Goal: Task Accomplishment & Management: Use online tool/utility

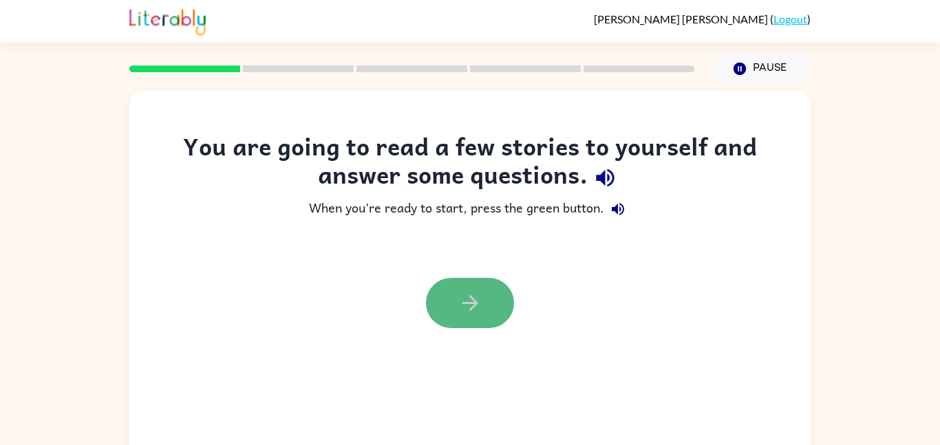
click at [467, 314] on icon "button" at bounding box center [470, 303] width 24 height 24
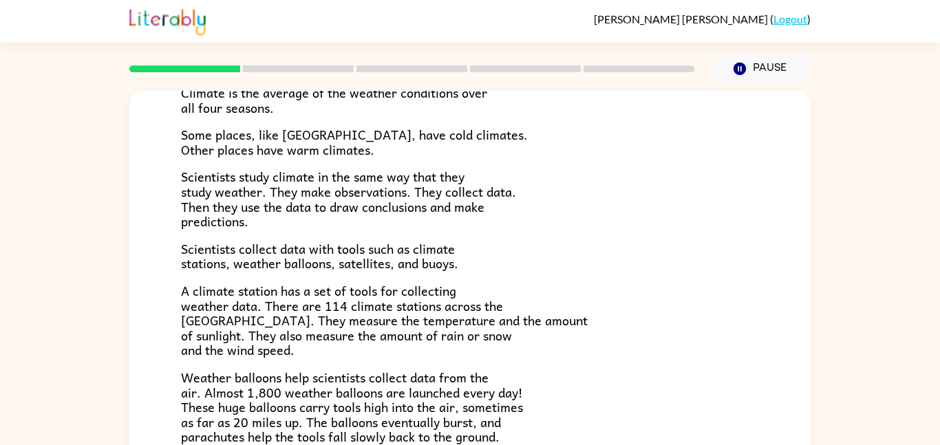
scroll to position [118, 0]
click at [748, 70] on icon "Pause" at bounding box center [739, 68] width 15 height 15
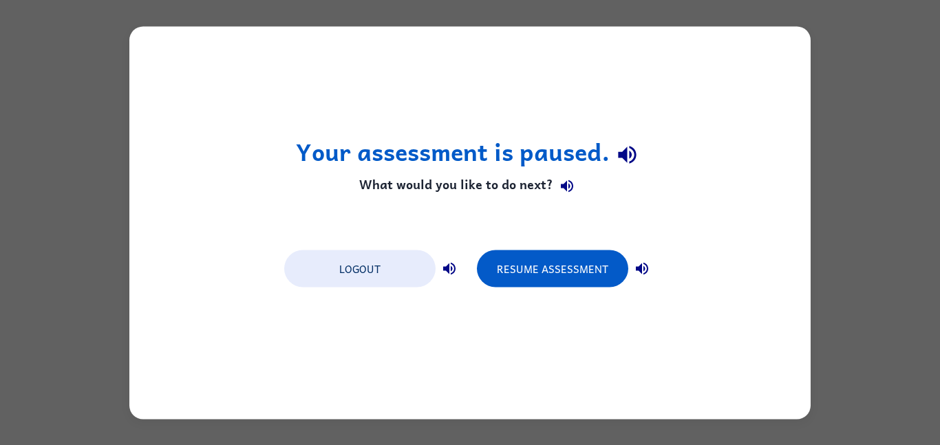
click at [837, 139] on div "Your assessment is paused. What would you like to do next? Logout Resume Assess…" at bounding box center [470, 222] width 940 height 445
click at [552, 274] on button "Resume Assessment" at bounding box center [552, 268] width 151 height 37
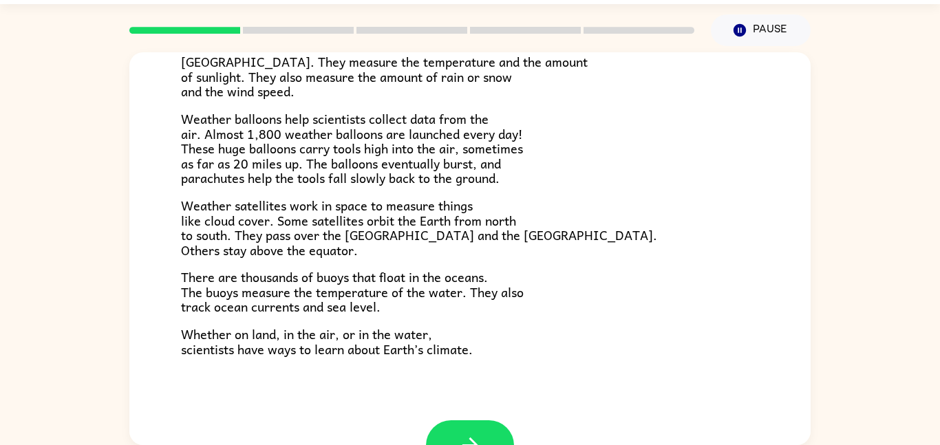
scroll to position [385, 0]
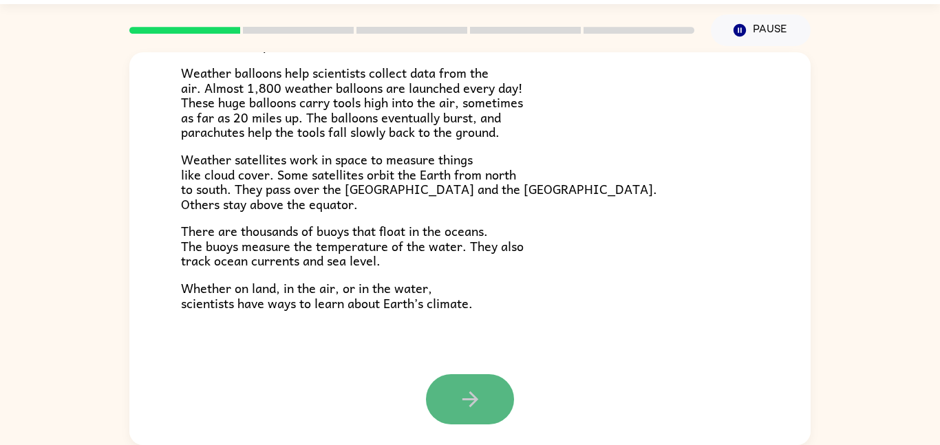
click at [442, 377] on button "button" at bounding box center [470, 399] width 88 height 50
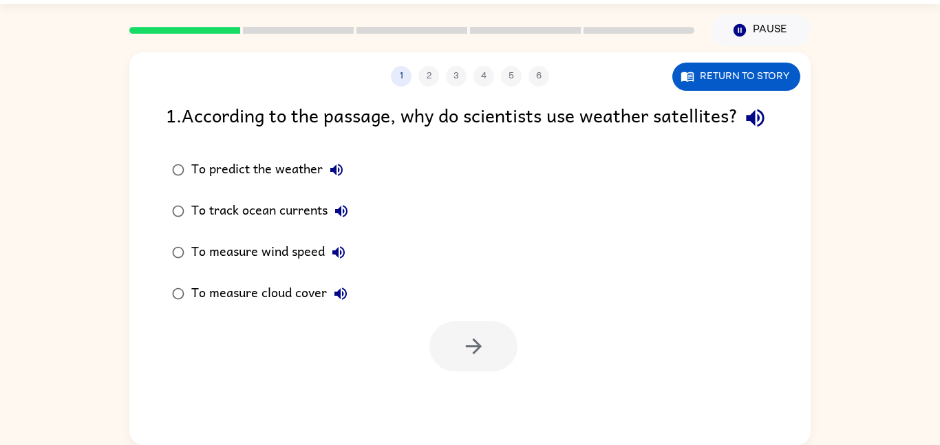
scroll to position [0, 0]
click at [268, 184] on div "To predict the weather" at bounding box center [270, 170] width 159 height 28
click at [456, 372] on button "button" at bounding box center [474, 346] width 88 height 50
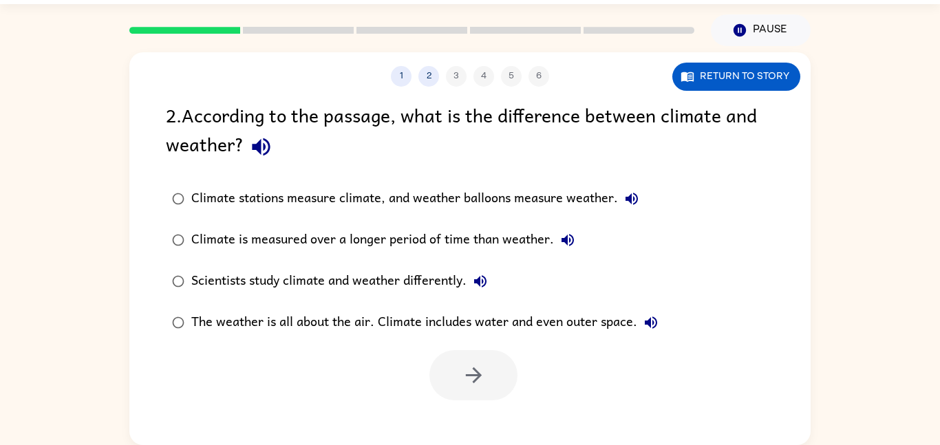
click at [456, 376] on div at bounding box center [474, 375] width 88 height 50
click at [439, 243] on div "Climate is measured over a longer period of time than weather." at bounding box center [386, 240] width 390 height 28
click at [469, 368] on icon "button" at bounding box center [474, 375] width 24 height 24
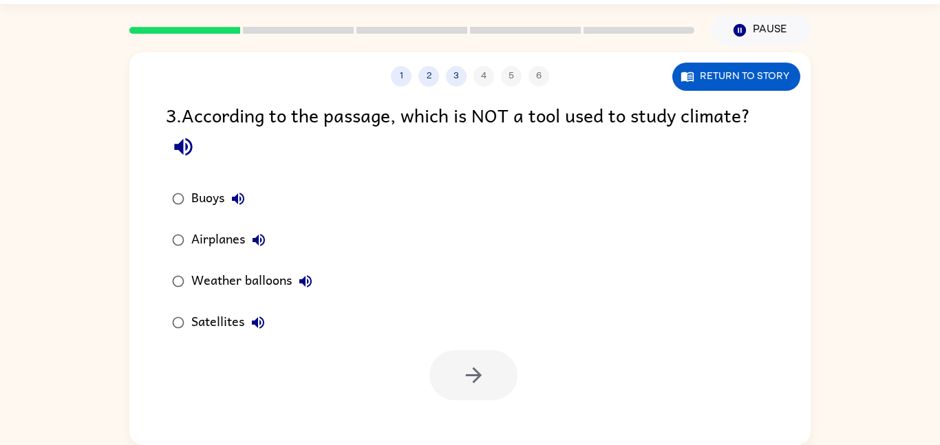
click at [237, 238] on div "Airplanes" at bounding box center [231, 240] width 81 height 28
click at [445, 371] on button "button" at bounding box center [474, 375] width 88 height 50
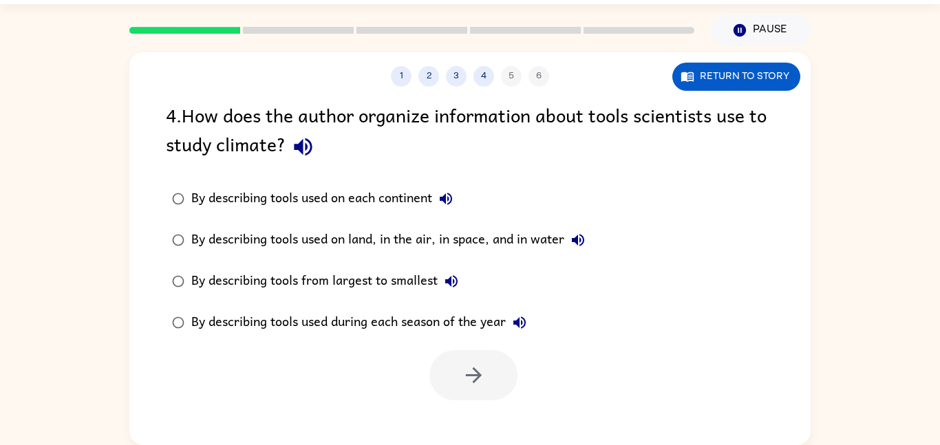
click at [372, 240] on div "By describing tools used on land, in the air, in space, and in water" at bounding box center [391, 240] width 401 height 28
click at [373, 240] on div "By describing tools used on land, in the air, in space, and in water" at bounding box center [391, 240] width 401 height 28
click at [376, 233] on div "By describing tools used on land, in the air, in space, and in water" at bounding box center [391, 240] width 401 height 28
click at [443, 217] on label "By describing tools used on each continent" at bounding box center [378, 198] width 441 height 41
click at [482, 208] on label "By describing tools used on each continent" at bounding box center [378, 198] width 441 height 41
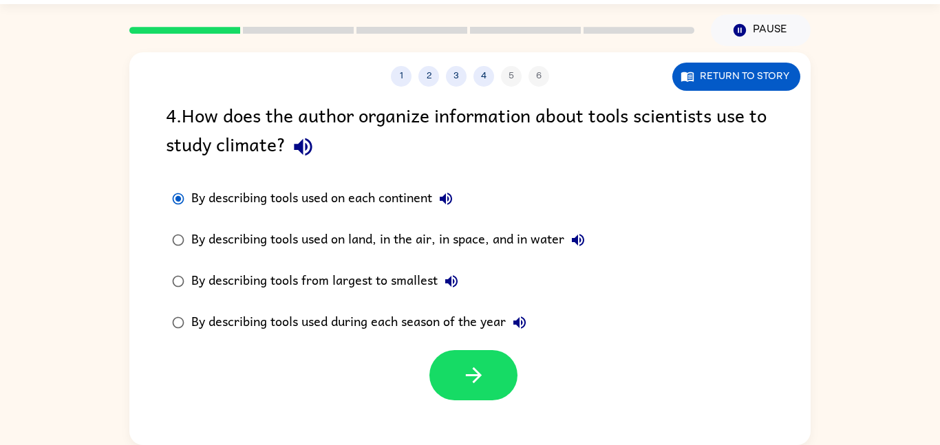
click at [697, 50] on div at bounding box center [412, 30] width 582 height 48
click at [443, 113] on div "4 . How does the author organize information about tools scientists use to stud…" at bounding box center [470, 132] width 608 height 64
click at [340, 242] on div "By describing tools used on land, in the air, in space, and in water" at bounding box center [391, 240] width 401 height 28
click at [353, 273] on div "By describing tools from largest to smallest" at bounding box center [328, 282] width 274 height 28
click at [412, 242] on div "By describing tools used on land, in the air, in space, and in water" at bounding box center [391, 240] width 401 height 28
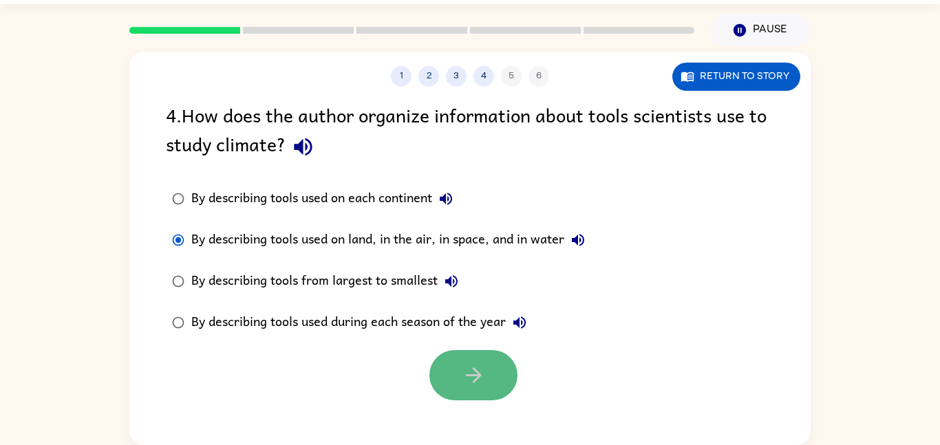
click at [441, 384] on button "button" at bounding box center [474, 375] width 88 height 50
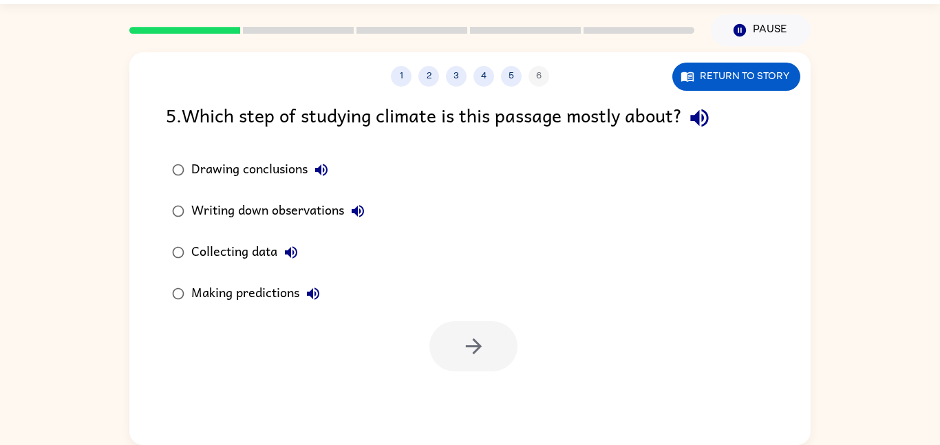
click at [207, 242] on div "Collecting data" at bounding box center [248, 253] width 114 height 28
click at [498, 351] on button "button" at bounding box center [474, 346] width 88 height 50
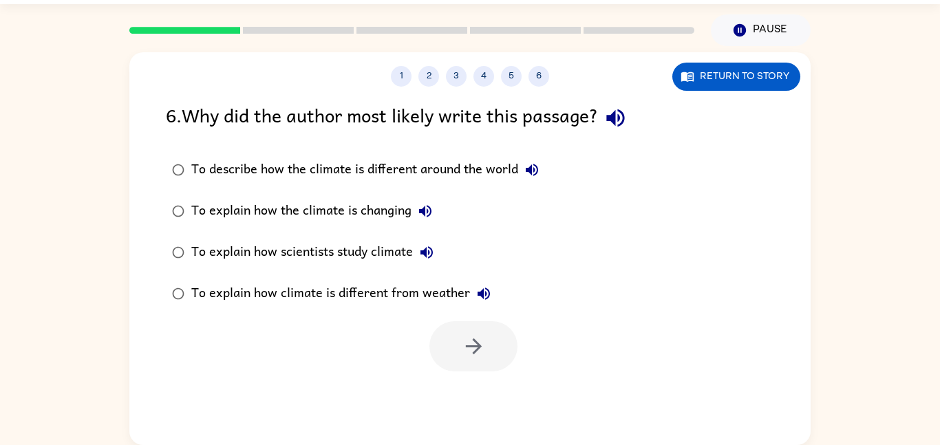
click at [310, 257] on div "To explain how scientists study climate" at bounding box center [315, 253] width 249 height 28
click at [461, 332] on button "button" at bounding box center [474, 346] width 88 height 50
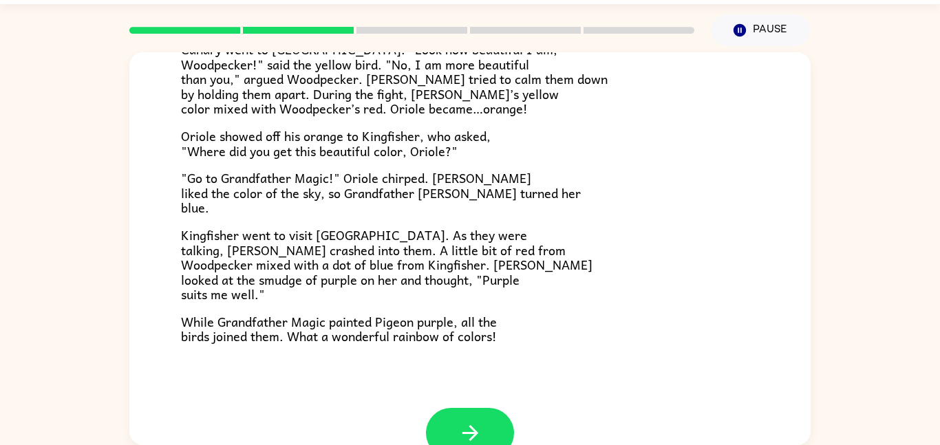
scroll to position [355, 0]
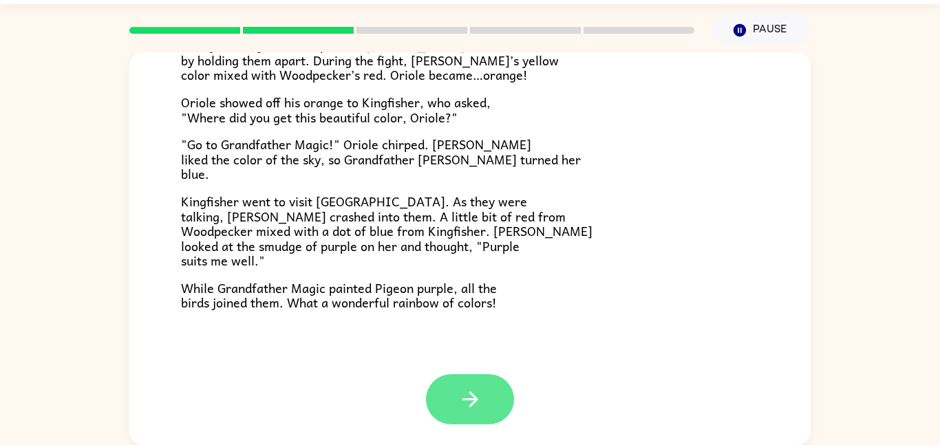
click at [460, 393] on icon "button" at bounding box center [470, 400] width 24 height 24
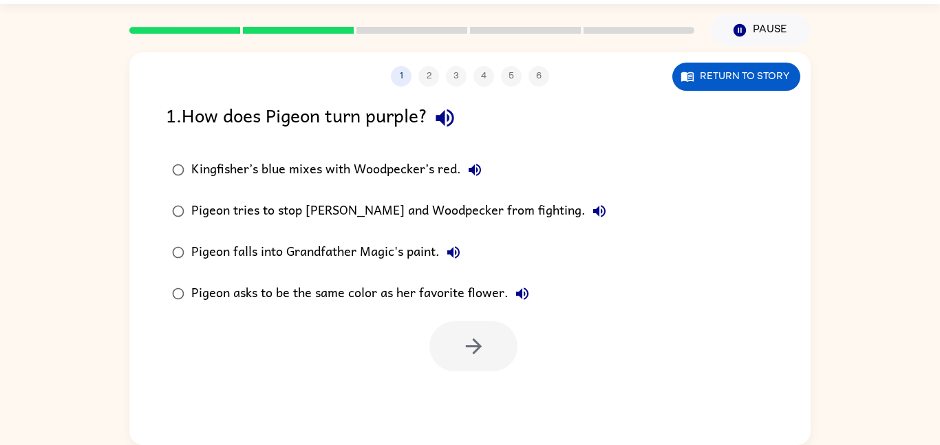
scroll to position [0, 0]
click at [330, 169] on div "Kingfisher’s blue mixes with Woodpecker’s red." at bounding box center [339, 170] width 297 height 28
click at [474, 362] on button "button" at bounding box center [474, 346] width 88 height 50
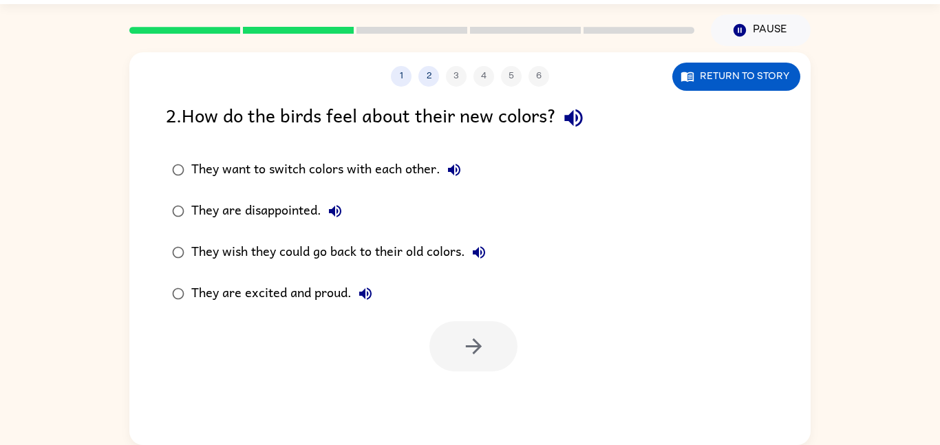
click at [474, 362] on div at bounding box center [474, 346] width 88 height 50
click at [332, 289] on div "They are excited and proud." at bounding box center [285, 294] width 188 height 28
click at [498, 357] on button "button" at bounding box center [474, 346] width 88 height 50
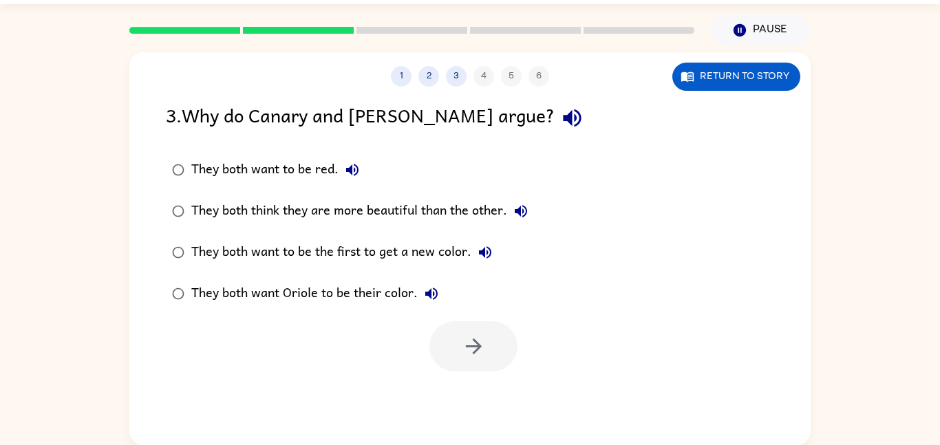
click at [339, 207] on div "They both think they are more beautiful than the other." at bounding box center [362, 212] width 343 height 28
click at [443, 334] on button "button" at bounding box center [474, 346] width 88 height 50
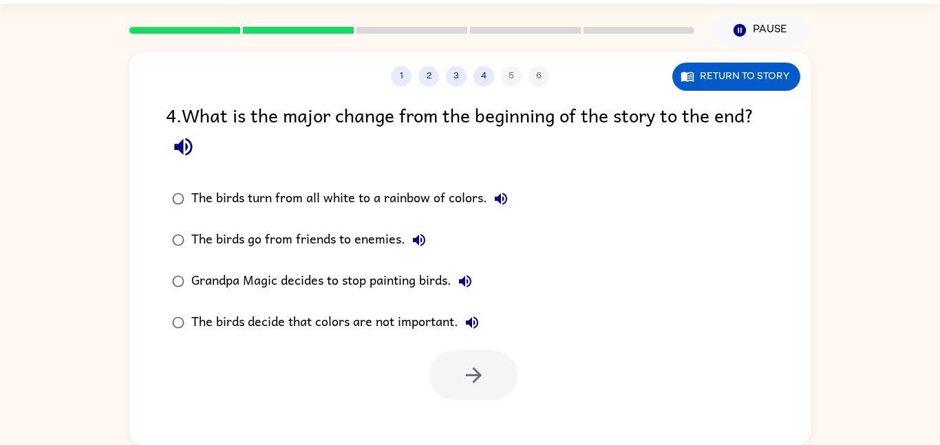
click at [374, 202] on div "The birds turn from all white to a rainbow of colors." at bounding box center [353, 199] width 324 height 28
click at [467, 371] on icon "button" at bounding box center [474, 375] width 24 height 24
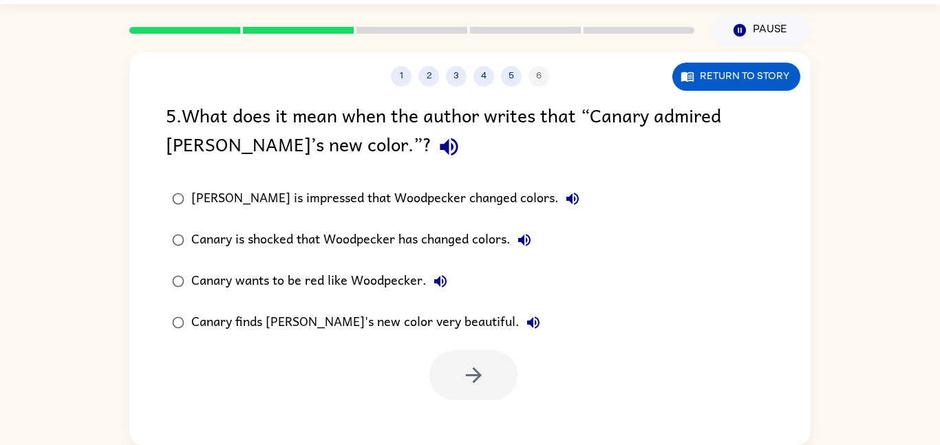
click at [352, 242] on div "Canary is shocked that Woodpecker has changed colors." at bounding box center [364, 240] width 347 height 28
click at [463, 350] on button "button" at bounding box center [474, 375] width 88 height 50
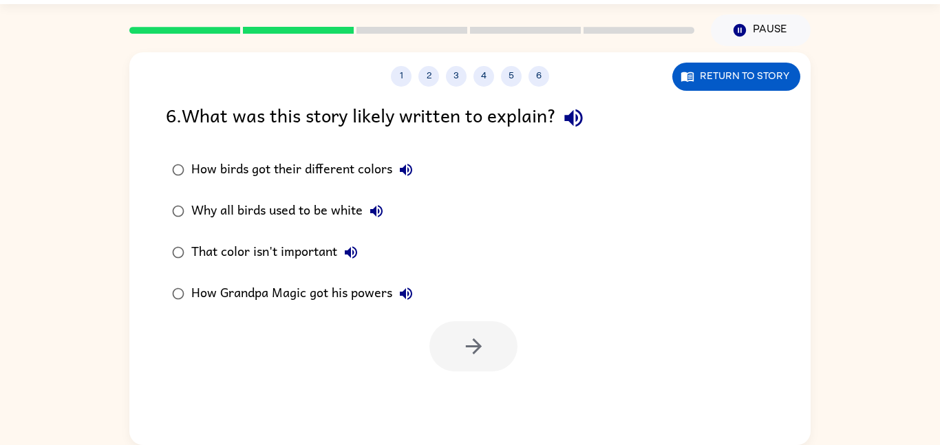
click at [463, 350] on div at bounding box center [474, 346] width 88 height 50
click at [264, 168] on div "How birds got their different colors" at bounding box center [305, 170] width 229 height 28
click at [466, 341] on icon "button" at bounding box center [474, 347] width 24 height 24
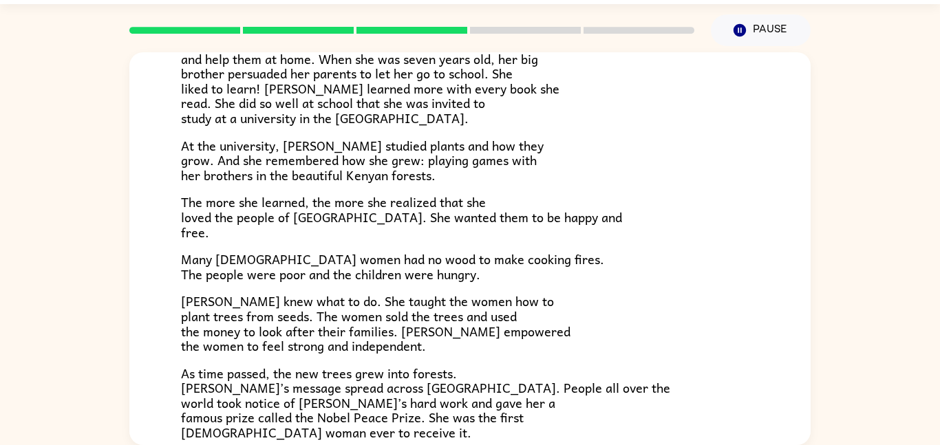
scroll to position [388, 0]
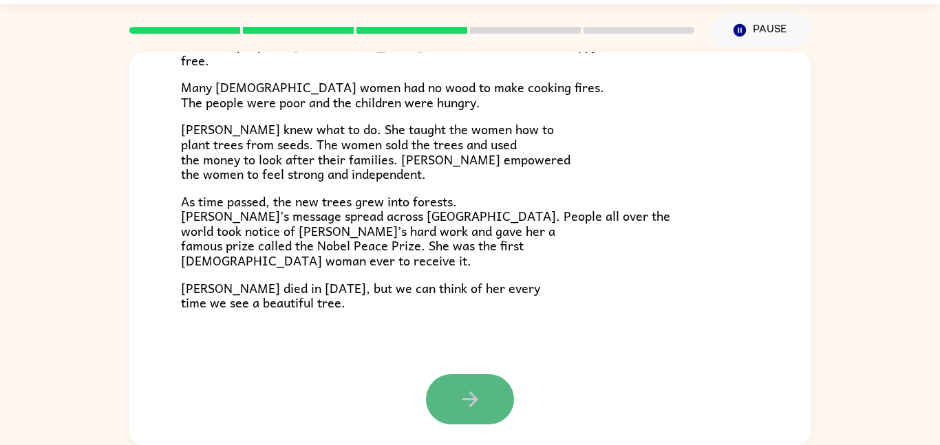
click at [464, 403] on icon "button" at bounding box center [470, 400] width 24 height 24
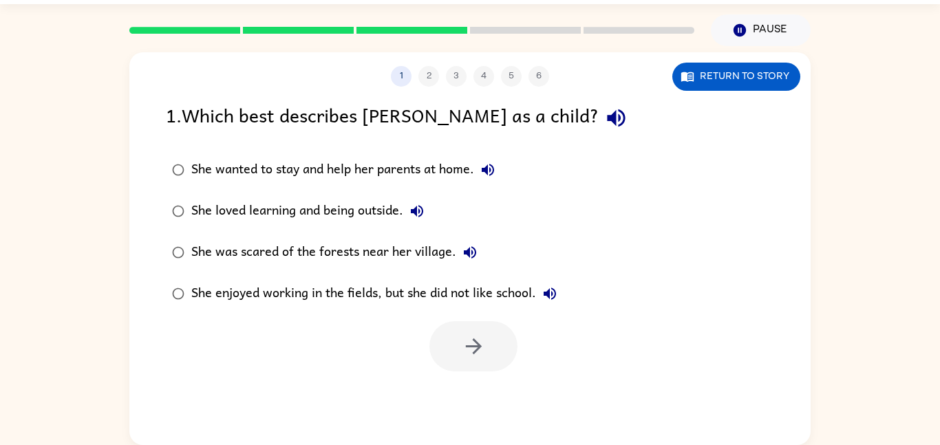
click at [217, 213] on div "She loved learning and being outside." at bounding box center [311, 212] width 240 height 28
click at [445, 324] on button "button" at bounding box center [474, 346] width 88 height 50
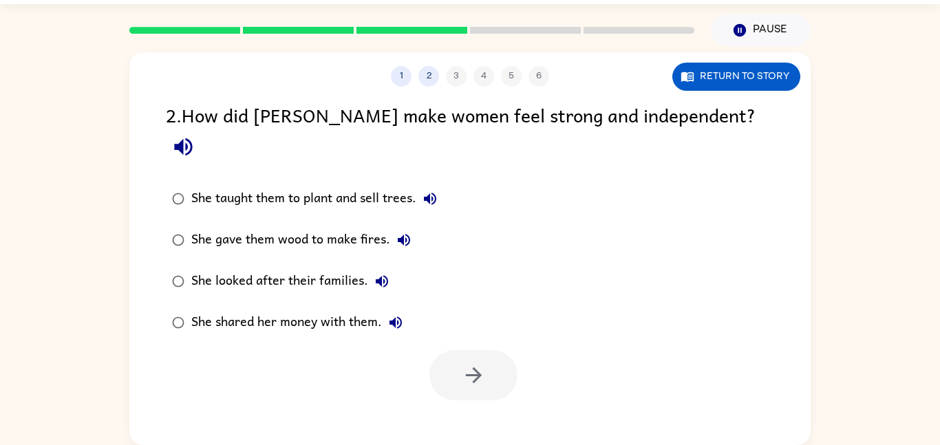
click at [341, 185] on div "She taught them to plant and sell trees." at bounding box center [317, 199] width 253 height 28
click at [490, 357] on button "button" at bounding box center [474, 375] width 88 height 50
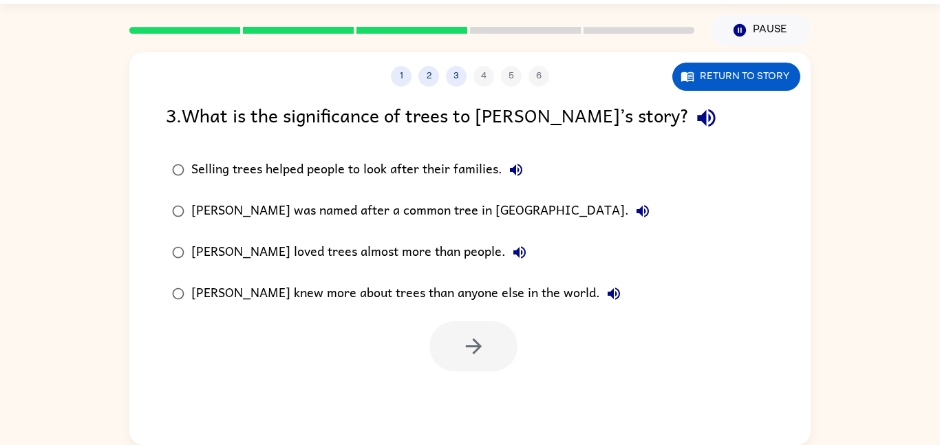
click at [411, 161] on div "Selling trees helped people to look after their families." at bounding box center [360, 170] width 339 height 28
click at [467, 336] on icon "button" at bounding box center [474, 347] width 24 height 24
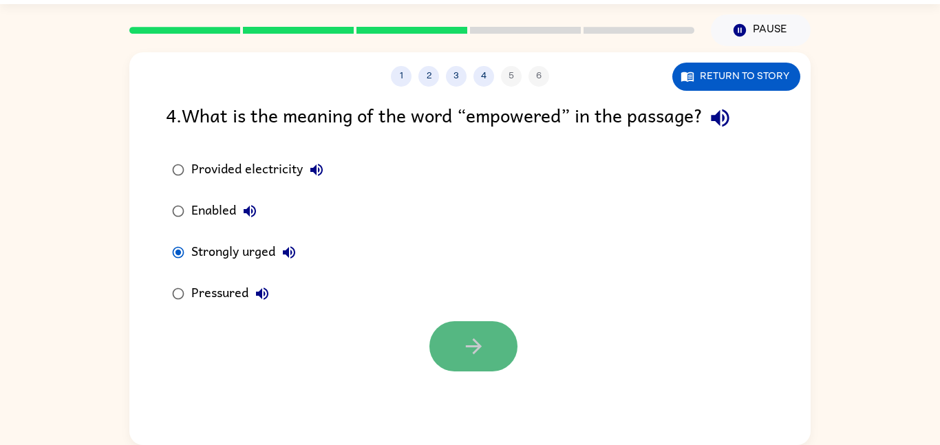
click at [449, 337] on button "button" at bounding box center [474, 346] width 88 height 50
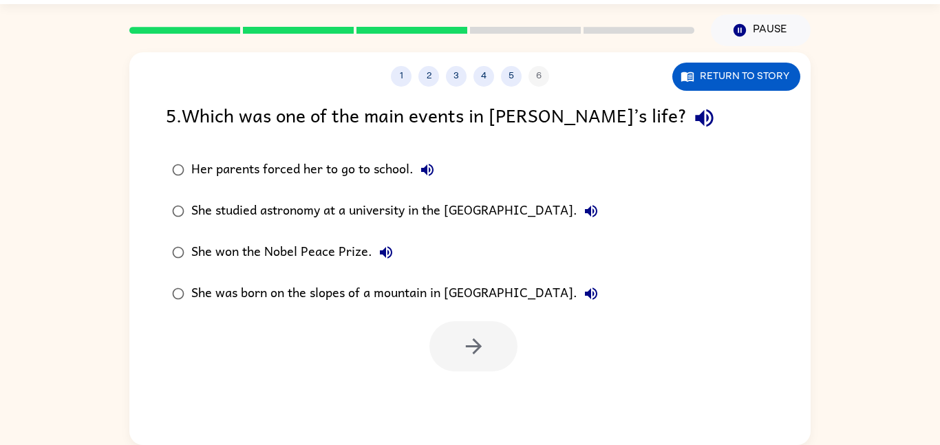
click at [341, 249] on div "She won the Nobel Peace Prize." at bounding box center [295, 253] width 209 height 28
click at [476, 331] on button "button" at bounding box center [474, 346] width 88 height 50
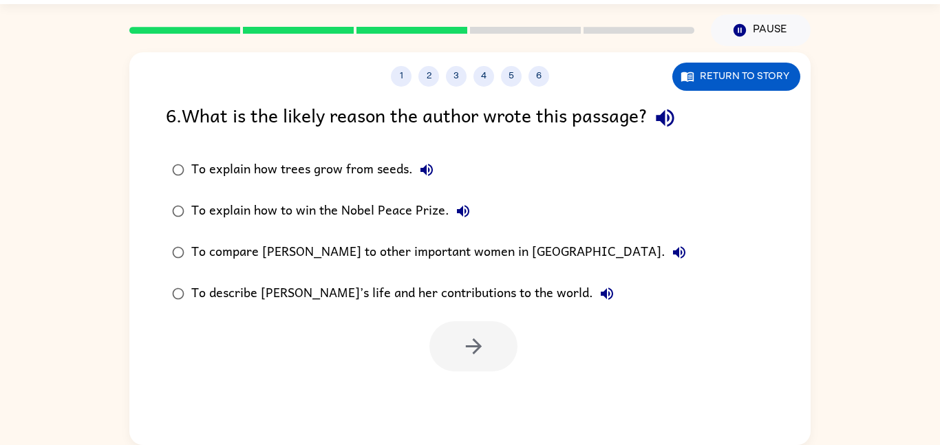
click at [310, 284] on div "To describe [PERSON_NAME]’s life and her contributions to the world." at bounding box center [406, 294] width 430 height 28
click at [472, 356] on icon "button" at bounding box center [474, 347] width 24 height 24
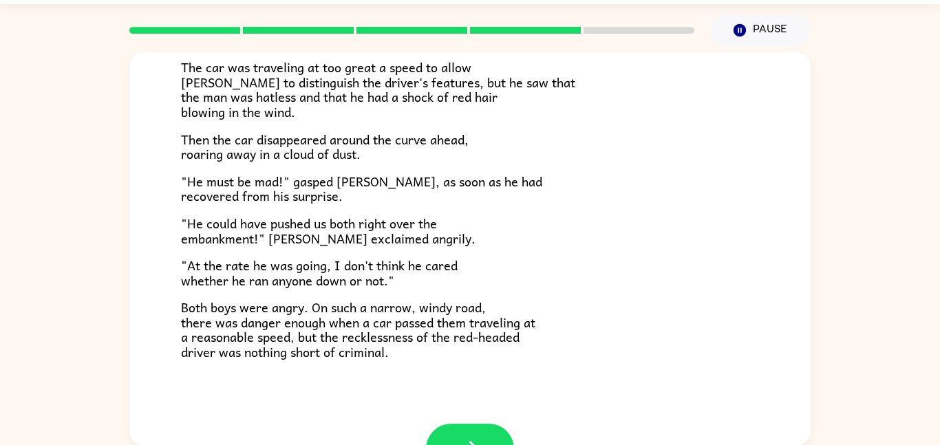
scroll to position [332, 0]
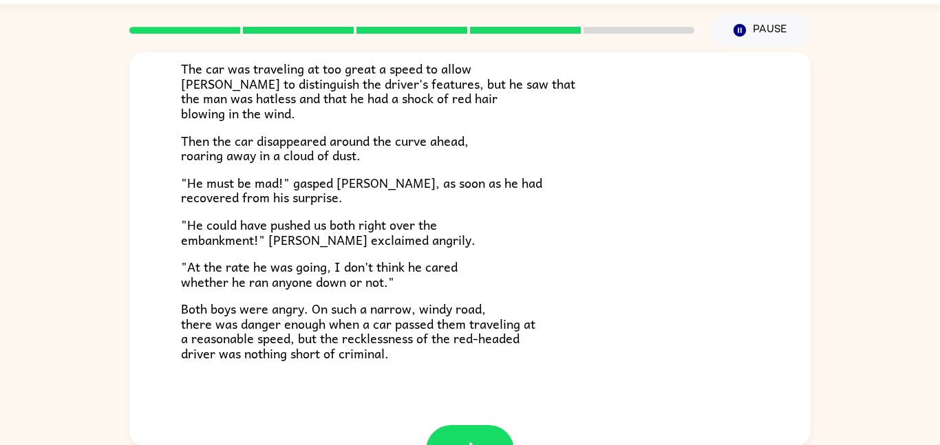
click at [311, 293] on div "The car brakes squealed. The driver of the oncoming car swung the wheel wildly …" at bounding box center [470, 80] width 578 height 561
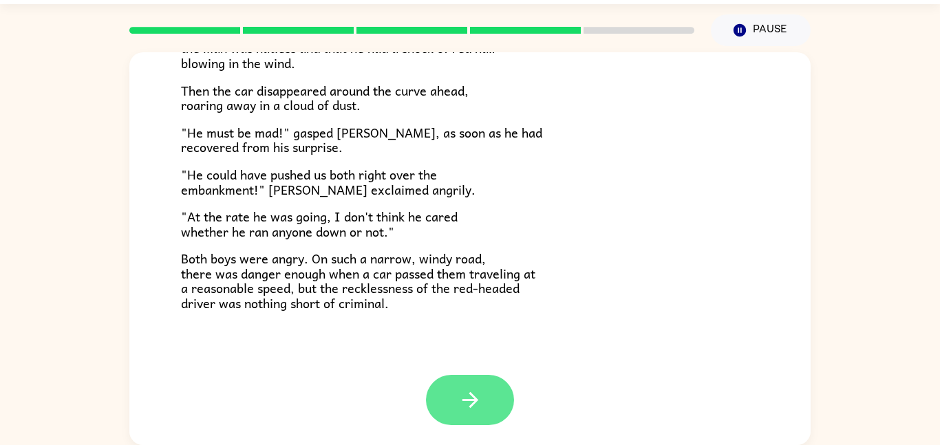
click at [452, 385] on button "button" at bounding box center [470, 400] width 88 height 50
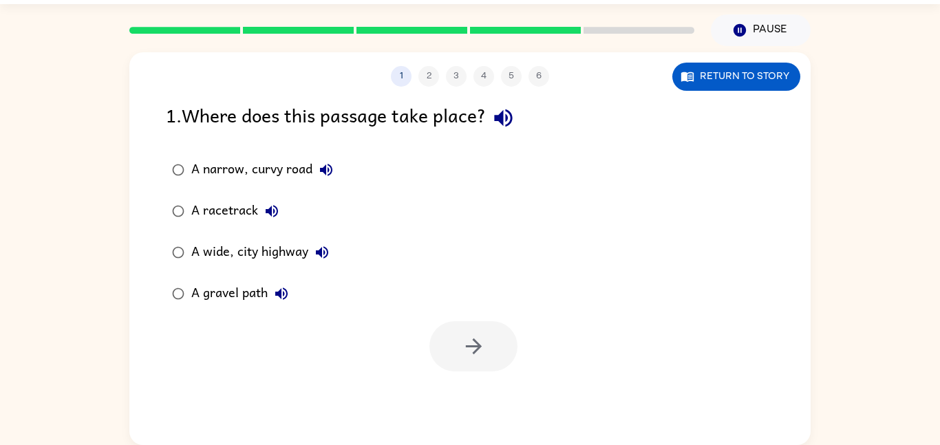
scroll to position [0, 0]
click at [218, 249] on div "A wide, city highway" at bounding box center [263, 253] width 145 height 28
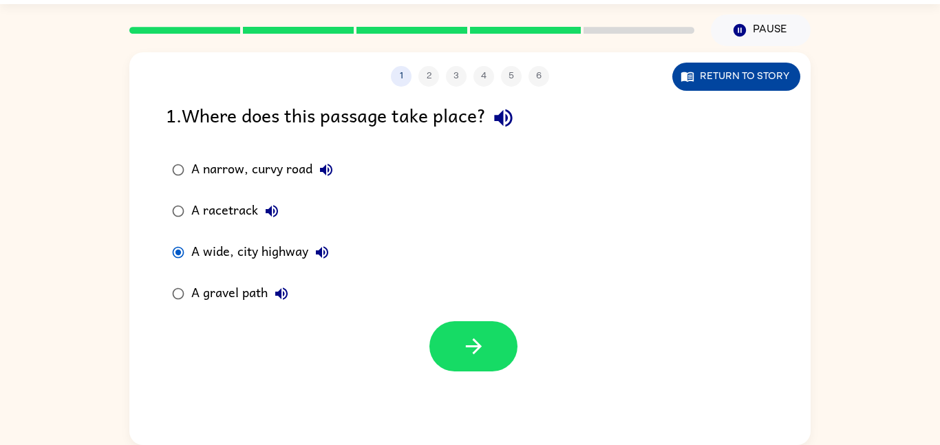
click at [700, 83] on button "Return to story" at bounding box center [737, 77] width 128 height 28
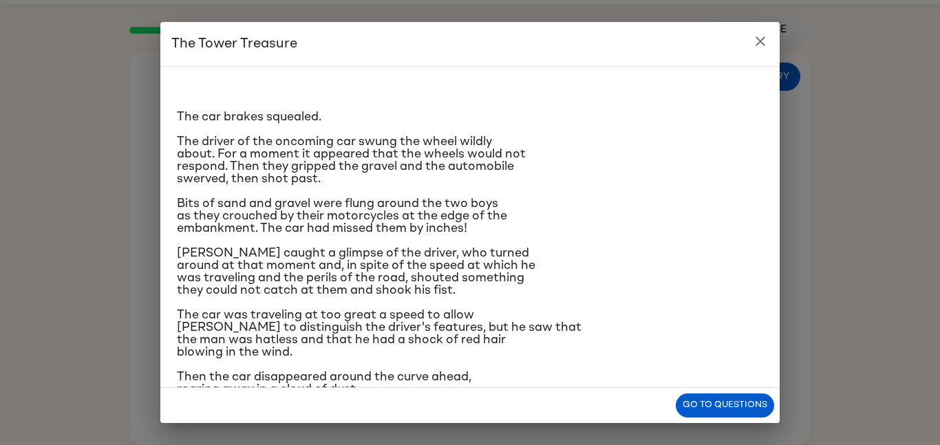
click at [763, 38] on icon "close" at bounding box center [761, 41] width 10 height 10
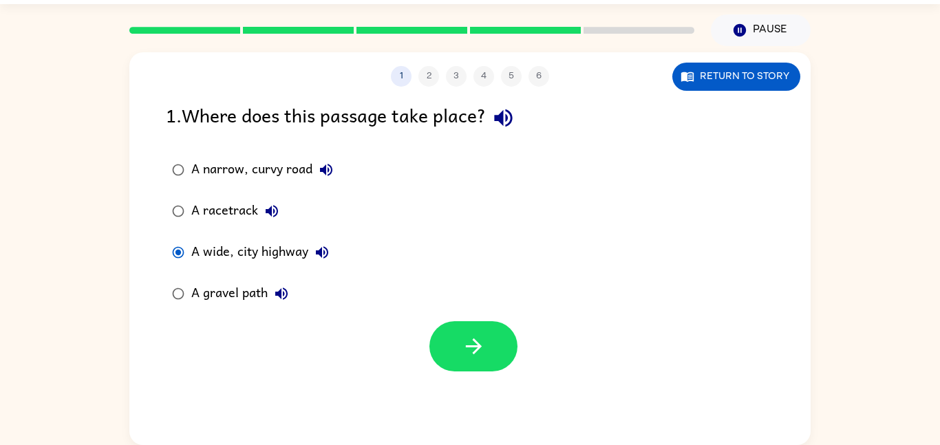
click at [195, 295] on div "A gravel path" at bounding box center [243, 294] width 104 height 28
click at [485, 357] on button "button" at bounding box center [474, 346] width 88 height 50
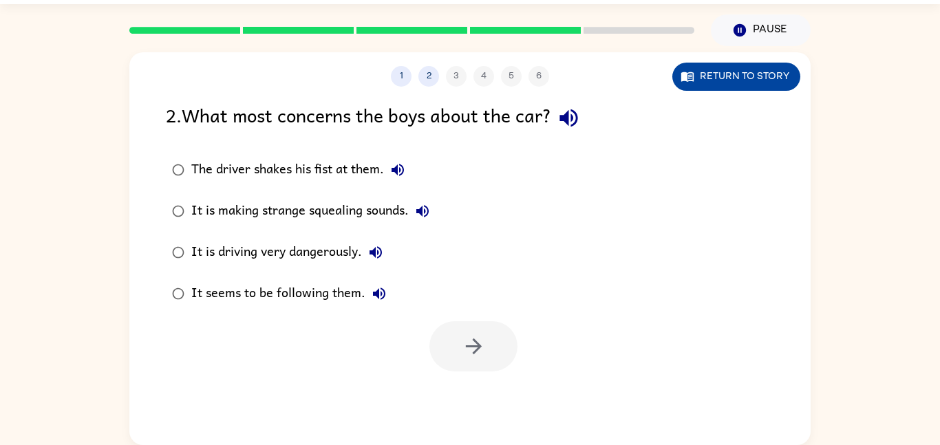
click at [703, 70] on button "Return to story" at bounding box center [737, 77] width 128 height 28
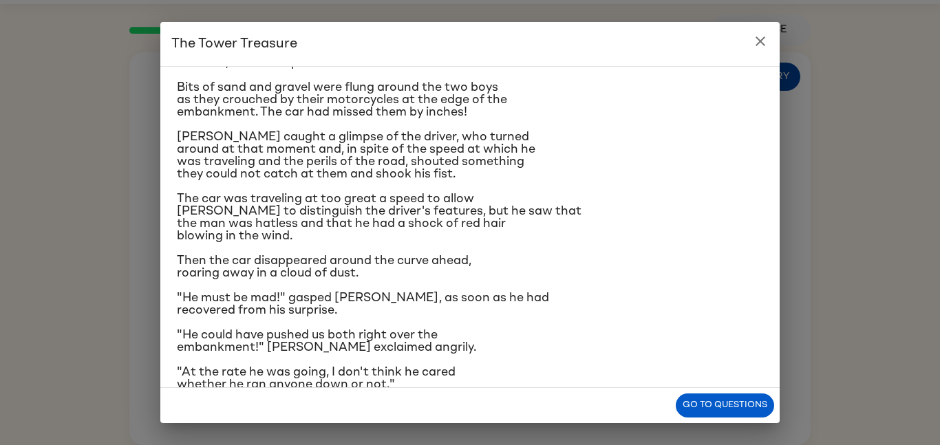
scroll to position [205, 0]
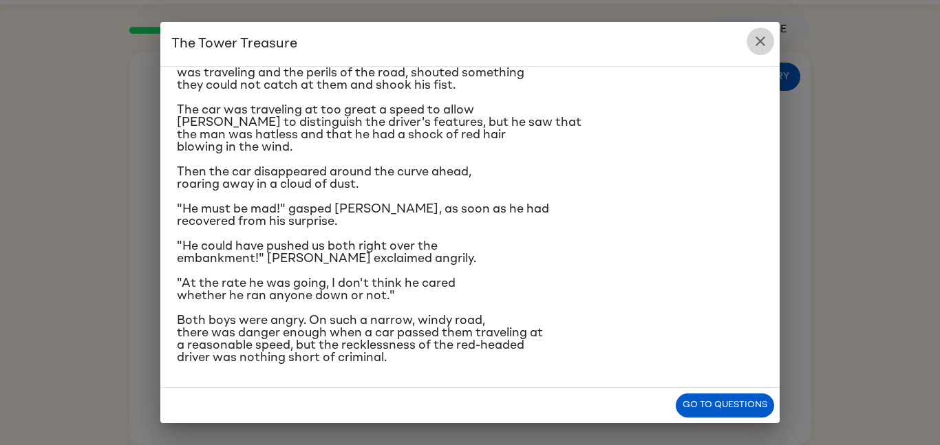
click at [764, 40] on icon "close" at bounding box center [760, 41] width 17 height 17
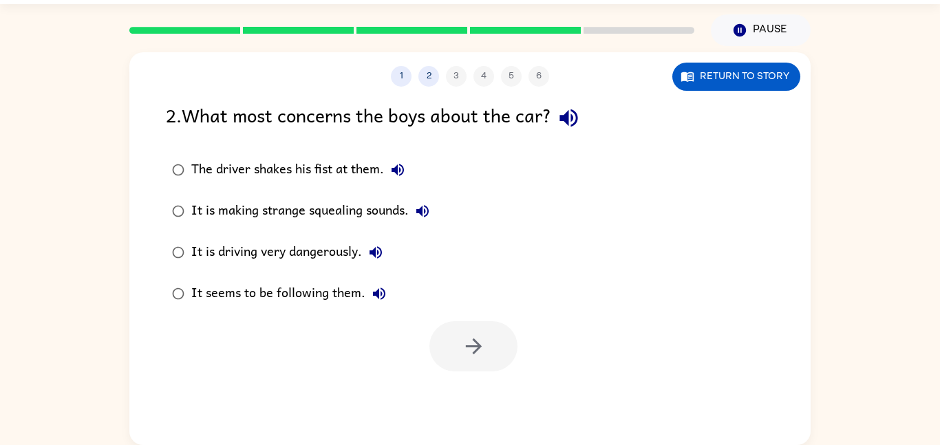
click at [301, 215] on div "It is making strange squealing sounds." at bounding box center [313, 212] width 245 height 28
click at [305, 254] on div "It is driving very dangerously." at bounding box center [290, 253] width 198 height 28
click at [324, 288] on div "It seems to be following them." at bounding box center [292, 294] width 202 height 28
click at [319, 219] on div "It is making strange squealing sounds." at bounding box center [313, 212] width 245 height 28
click at [460, 339] on button "button" at bounding box center [474, 346] width 88 height 50
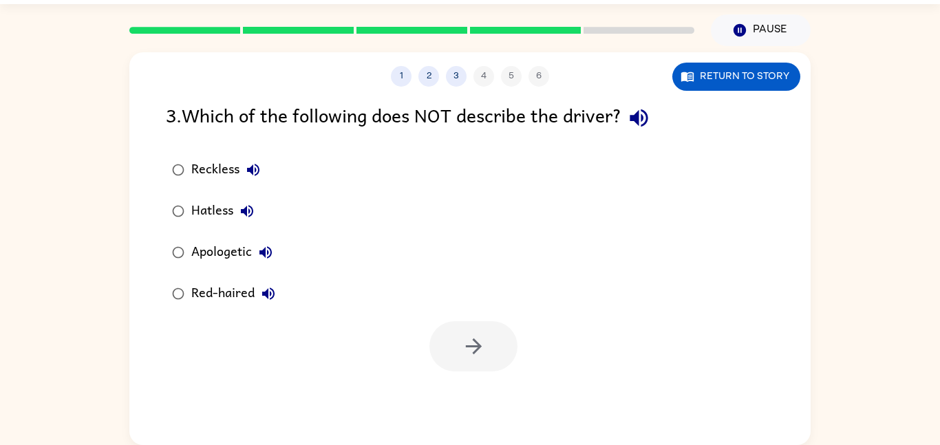
click at [211, 257] on div "Apologetic" at bounding box center [235, 253] width 88 height 28
click at [455, 331] on button "button" at bounding box center [474, 346] width 88 height 50
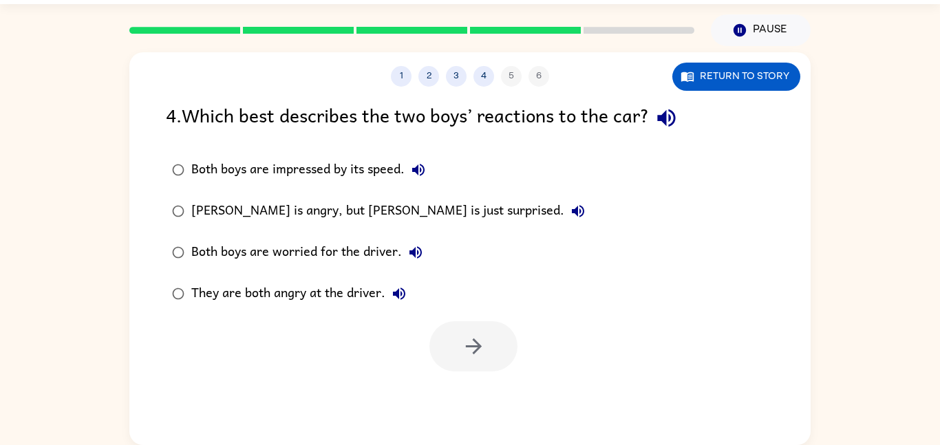
click at [240, 298] on div "They are both angry at the driver." at bounding box center [302, 294] width 222 height 28
click at [432, 338] on button "button" at bounding box center [474, 346] width 88 height 50
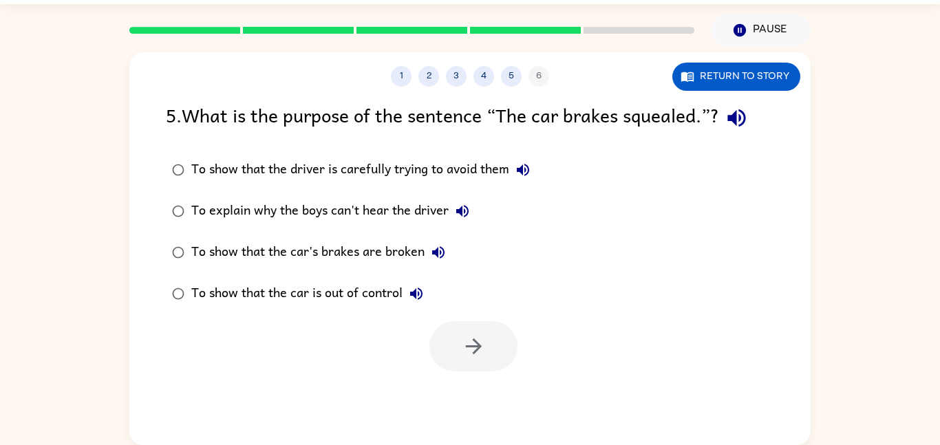
click at [357, 255] on div "To show that the car's brakes are broken" at bounding box center [321, 253] width 261 height 28
click at [335, 301] on div "To show that the car is out of control" at bounding box center [310, 294] width 239 height 28
click at [454, 348] on button "button" at bounding box center [474, 346] width 88 height 50
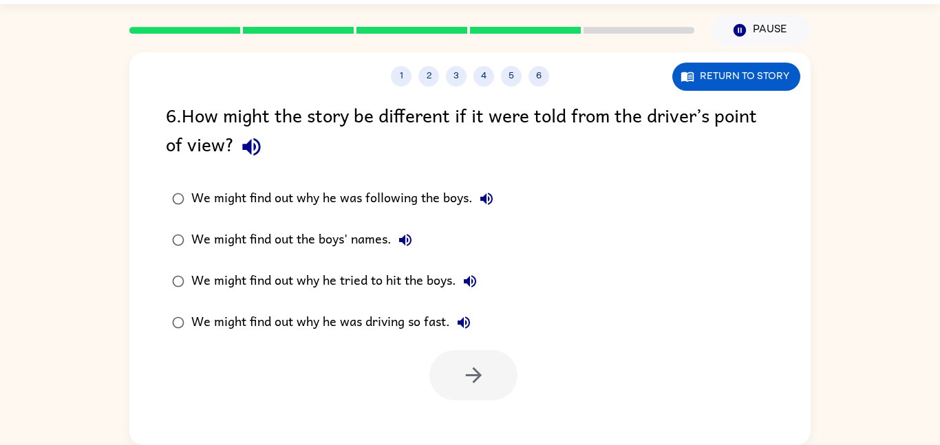
click at [295, 319] on div "We might find out why he was driving so fast." at bounding box center [334, 323] width 286 height 28
click at [478, 381] on icon "button" at bounding box center [474, 375] width 24 height 24
